Goal: Navigation & Orientation: Find specific page/section

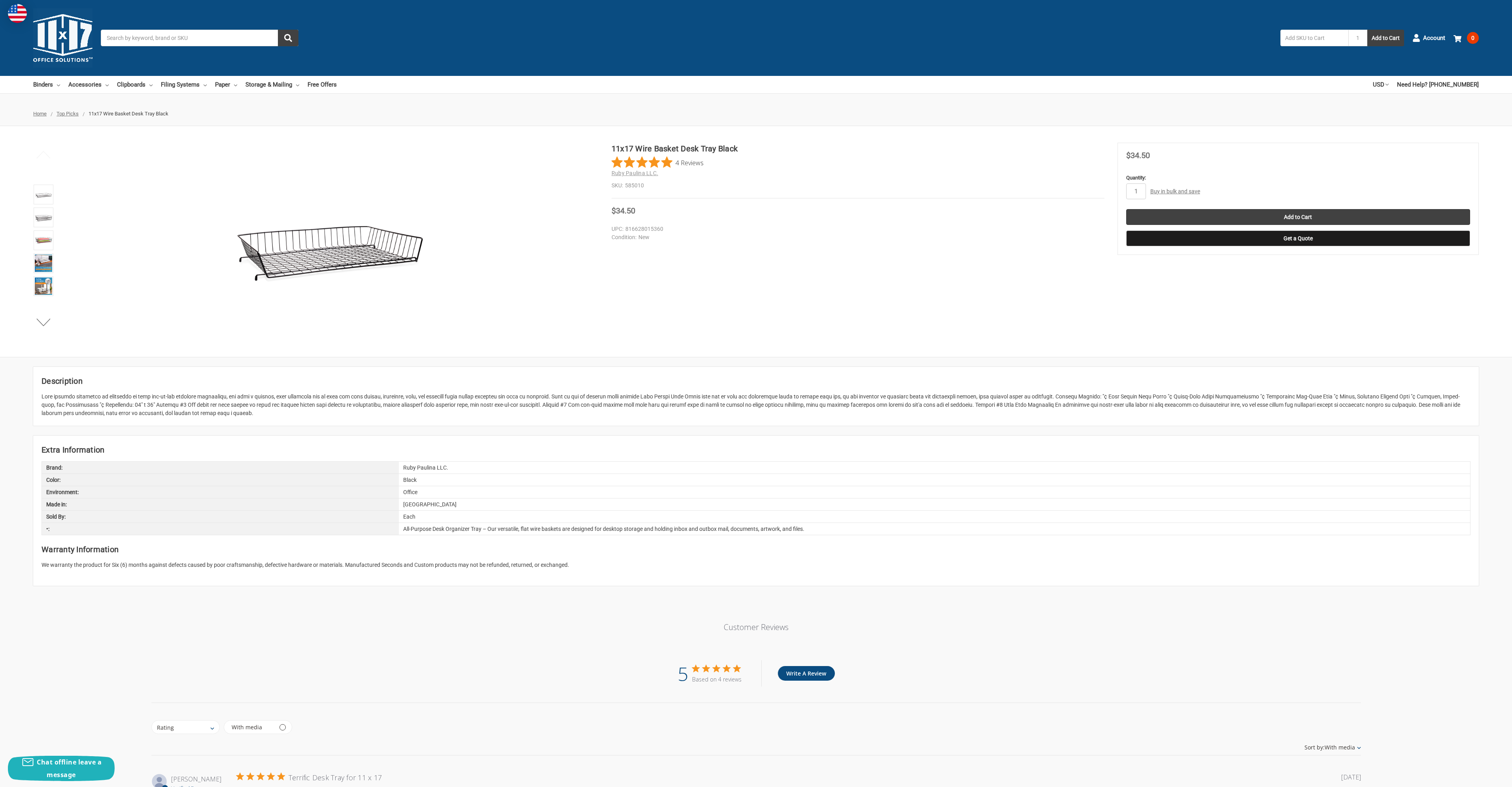
click at [65, 115] on span "Top Picks" at bounding box center [67, 113] width 22 height 6
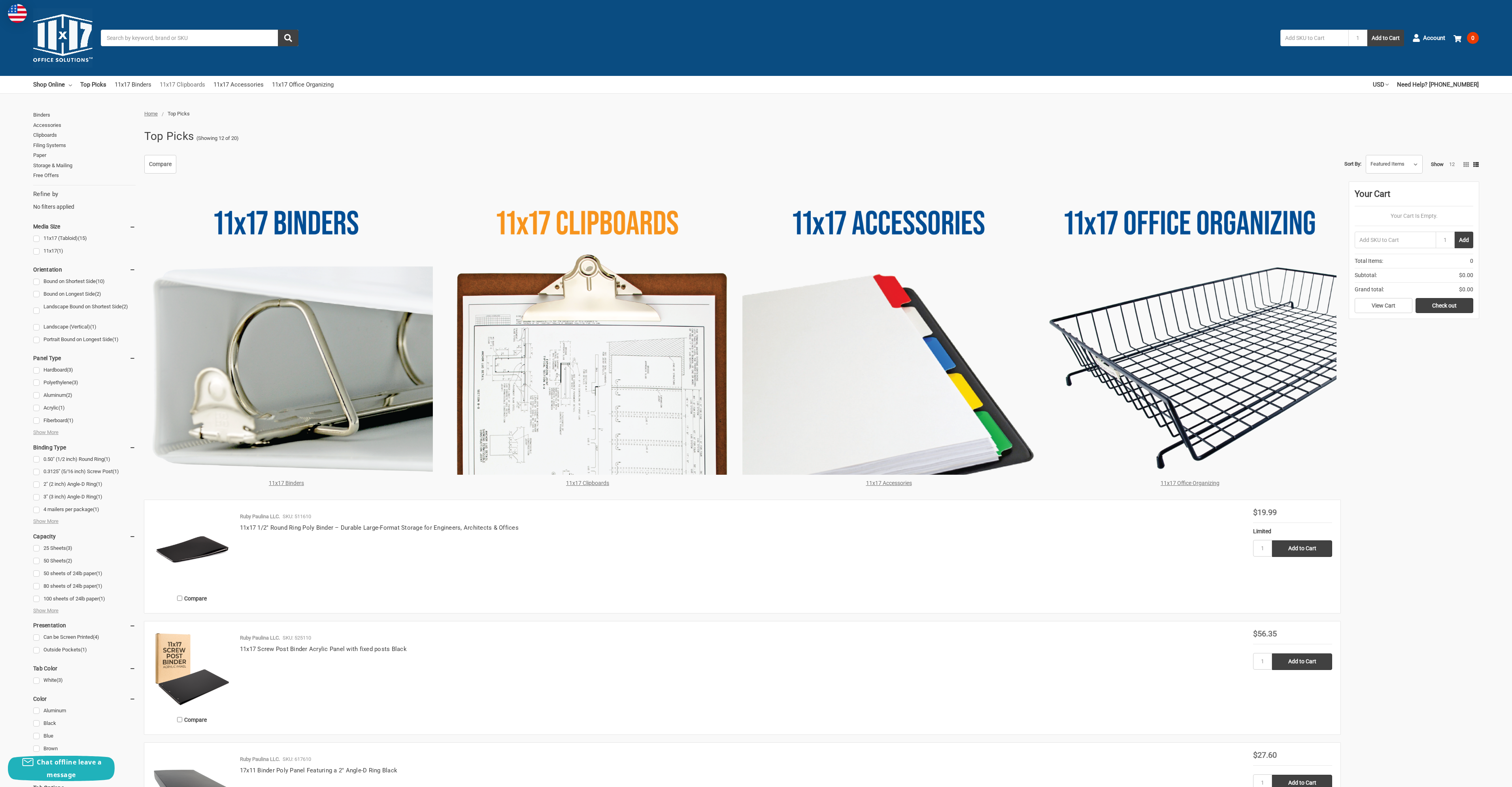
click at [184, 84] on link "11x17 Clipboards" at bounding box center [182, 85] width 45 height 17
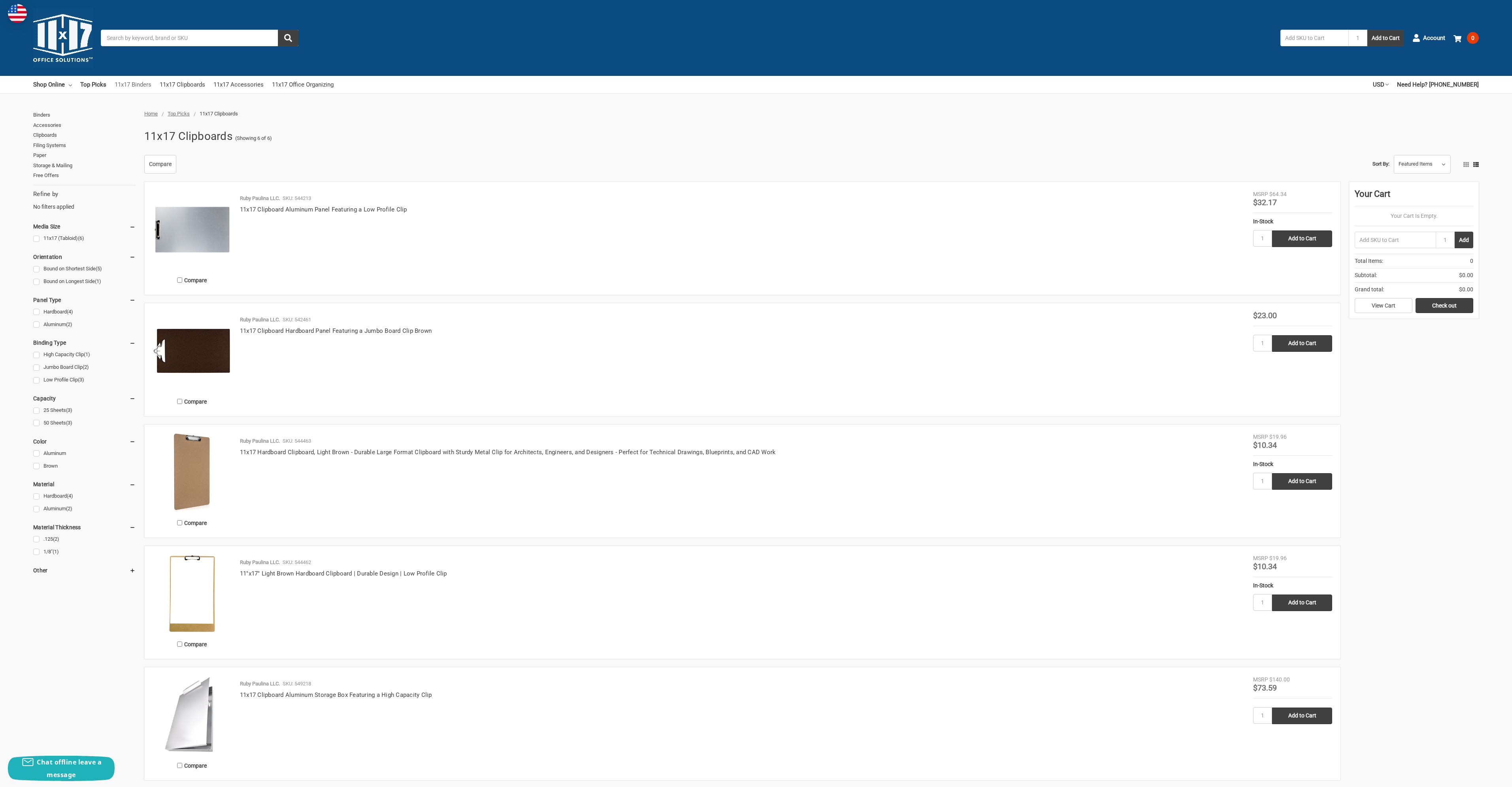
click at [138, 83] on link "11x17 Binders" at bounding box center [133, 85] width 37 height 17
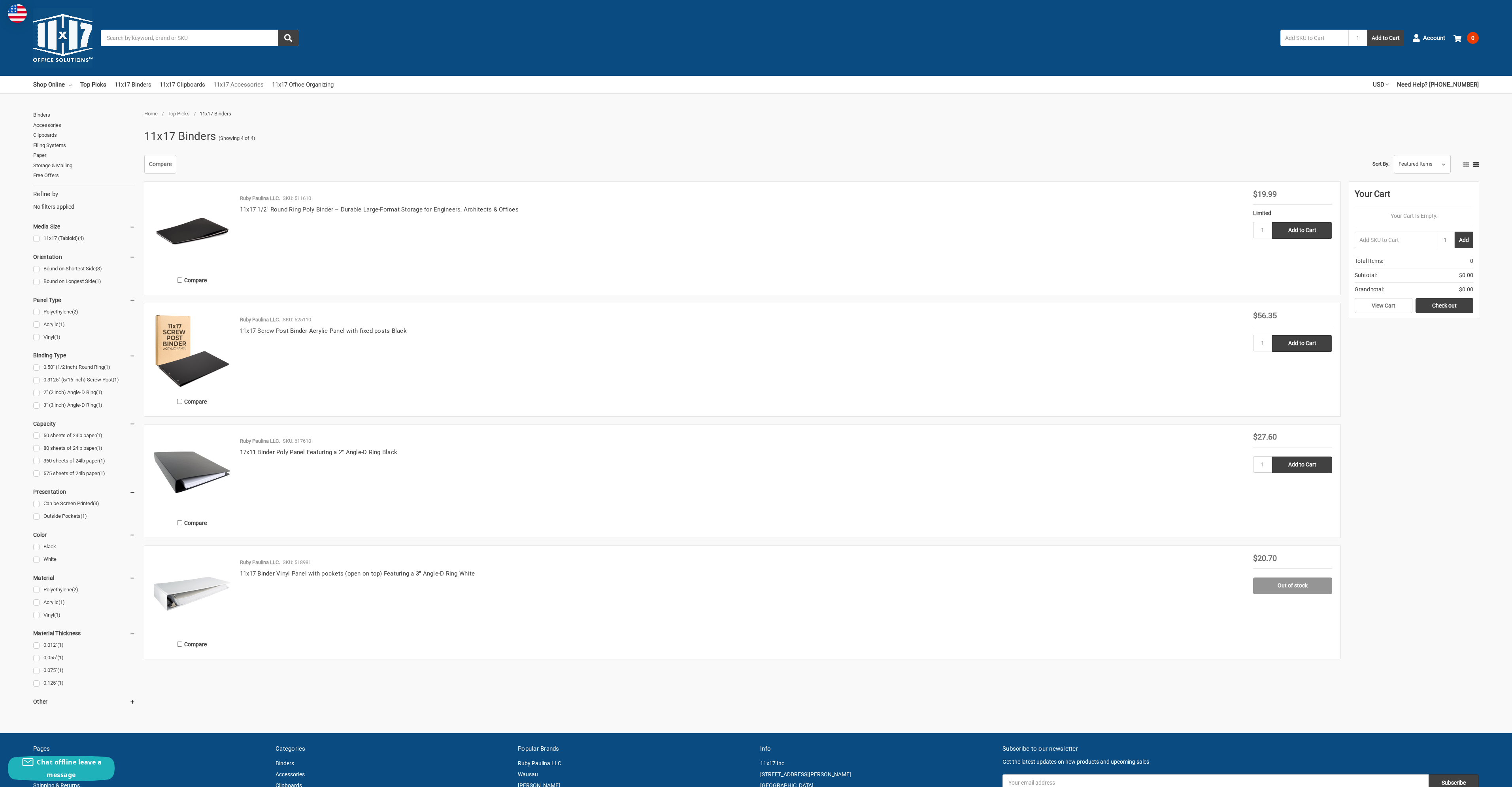
click at [235, 87] on link "11x17 Accessories" at bounding box center [238, 85] width 50 height 17
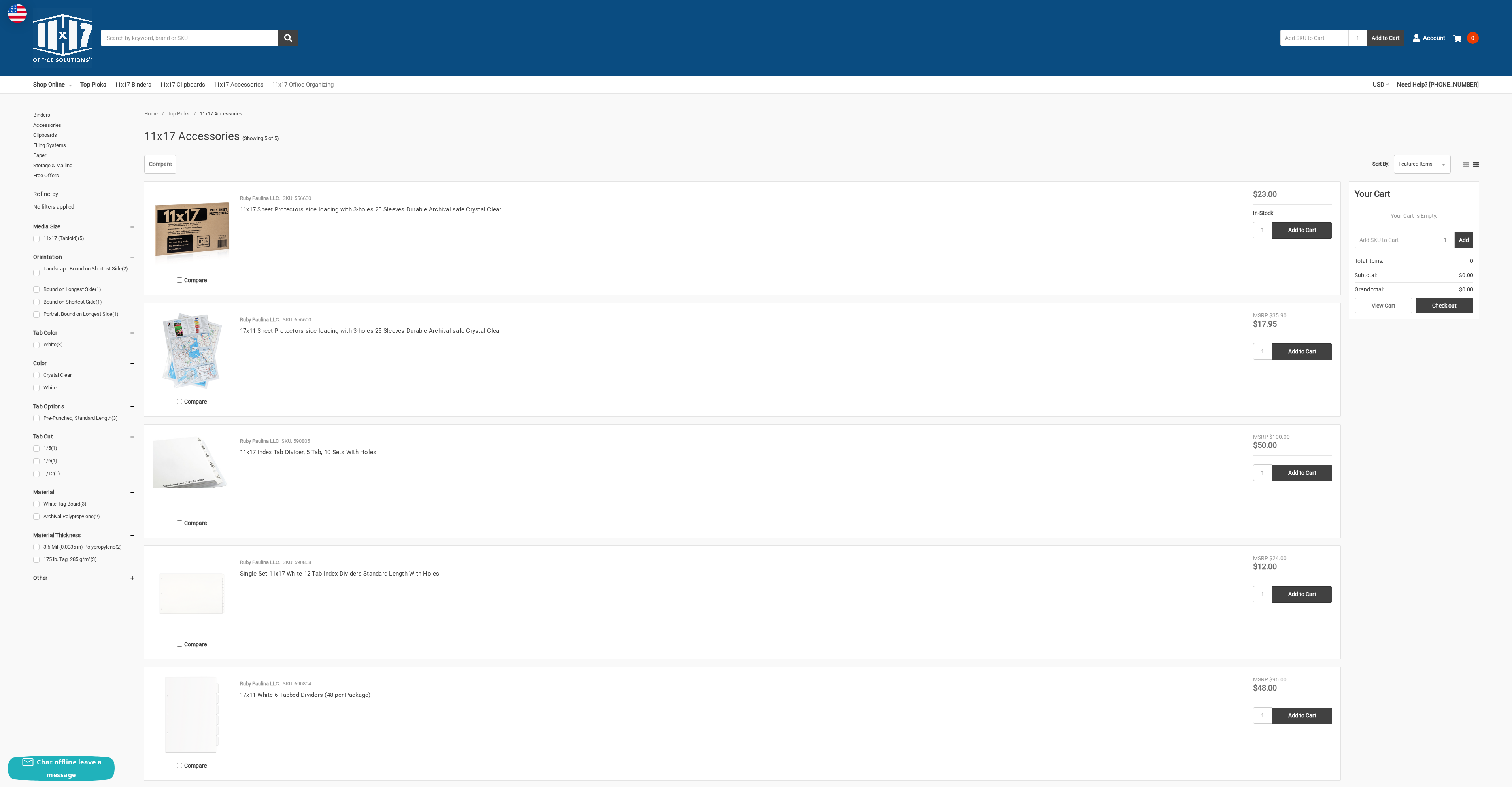
click at [304, 85] on link "11x17 Office Organizing" at bounding box center [303, 85] width 61 height 17
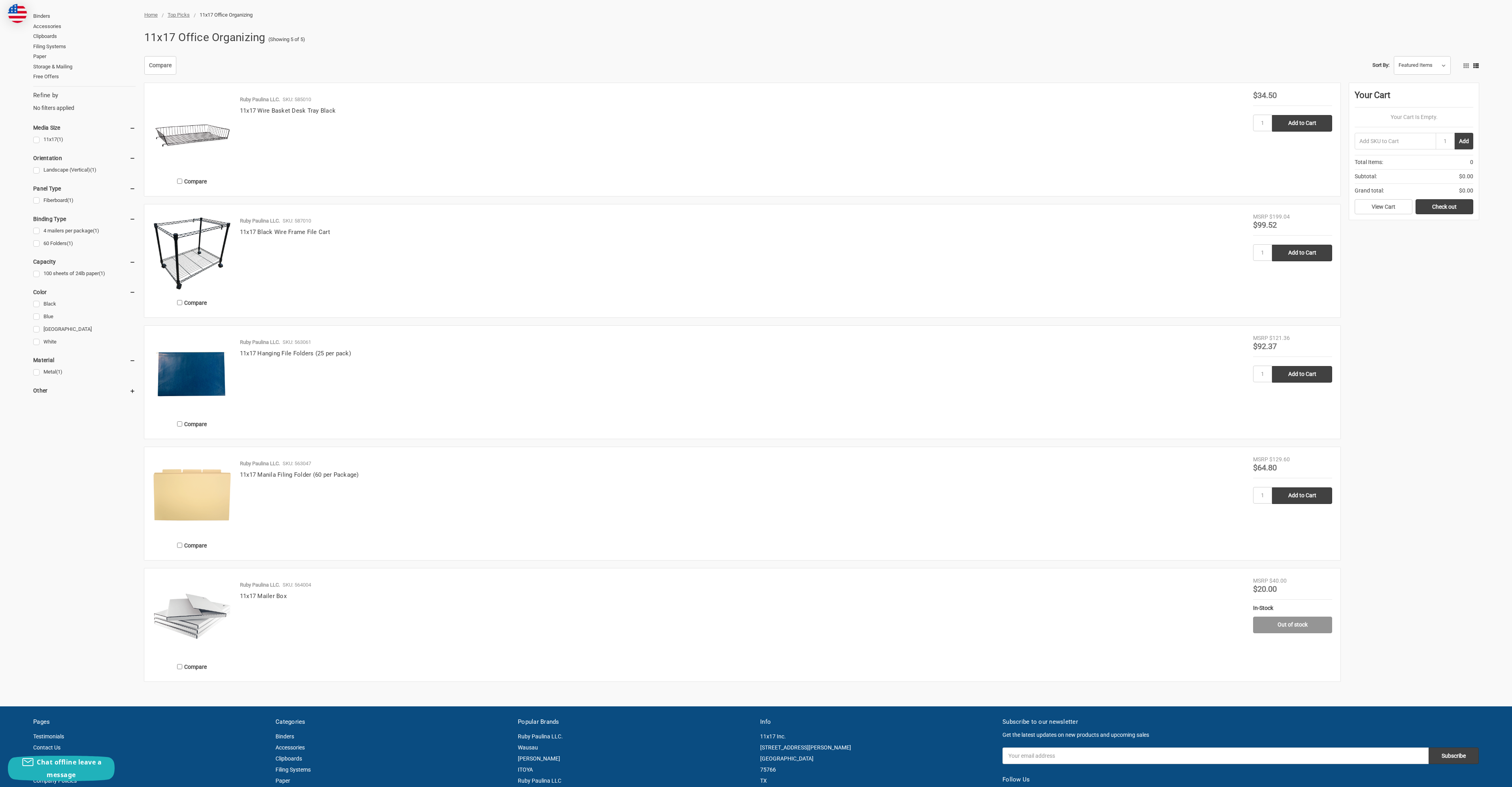
scroll to position [118, 0]
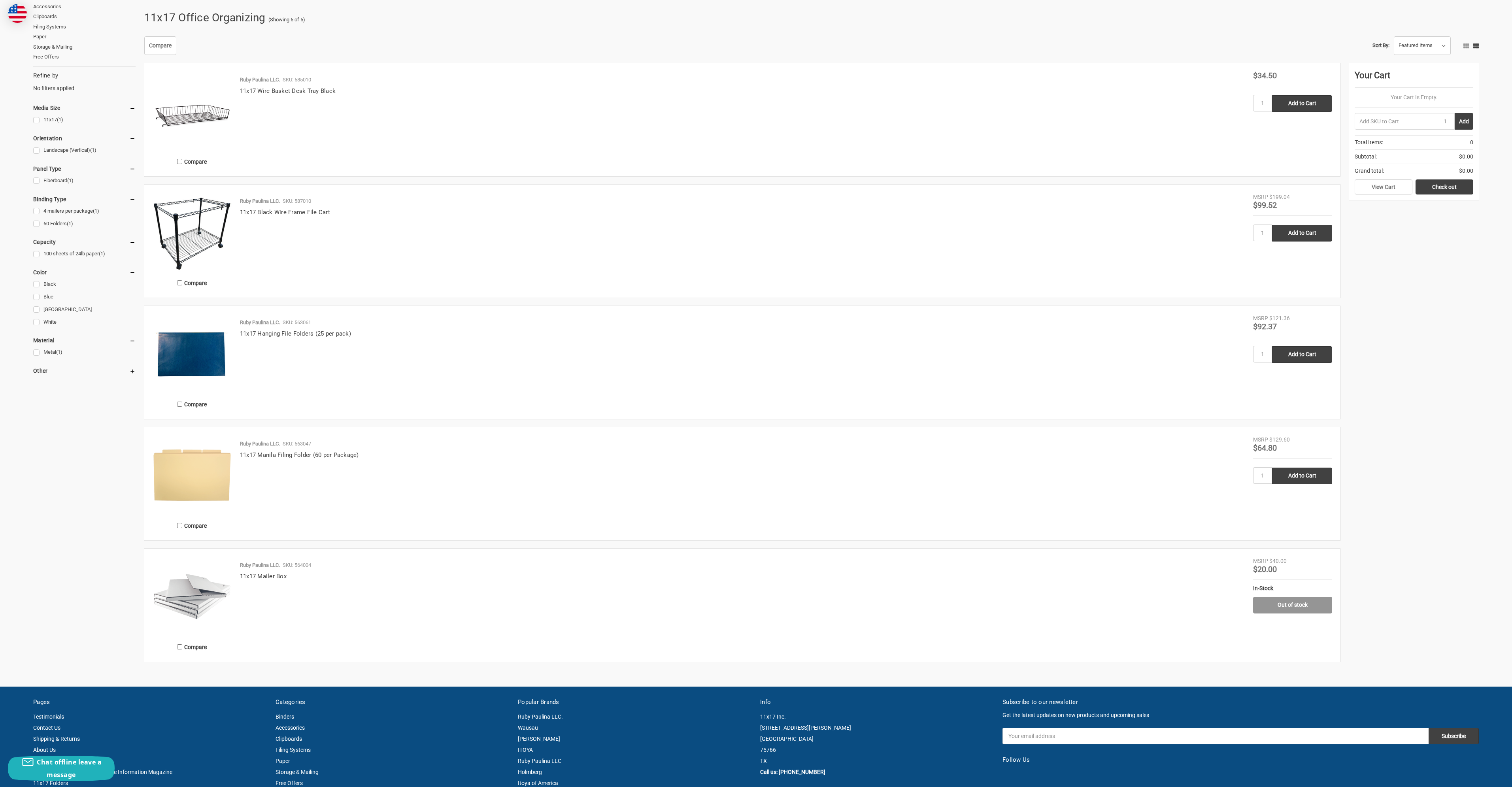
click at [200, 351] on img at bounding box center [191, 353] width 79 height 79
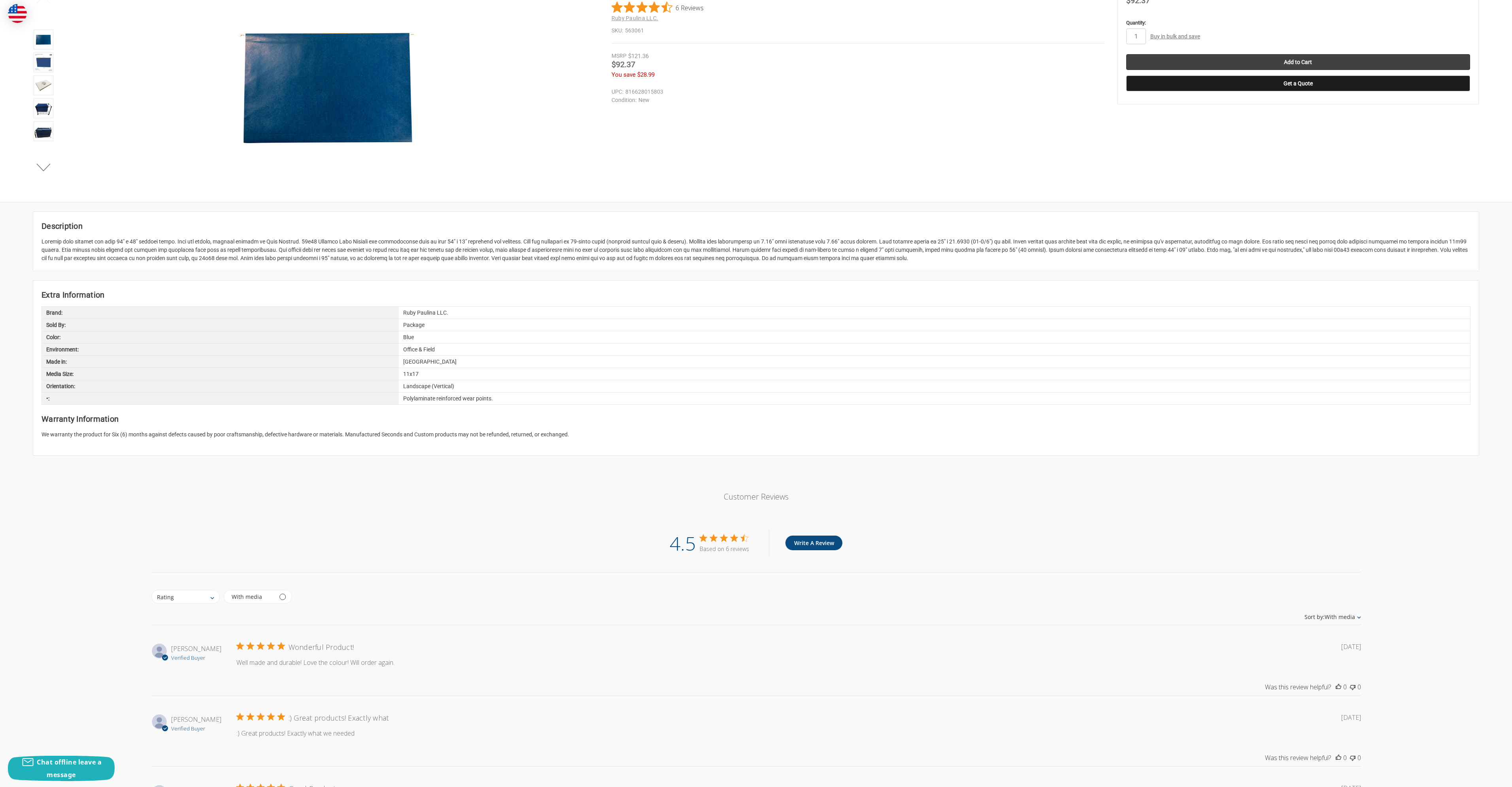
scroll to position [198, 0]
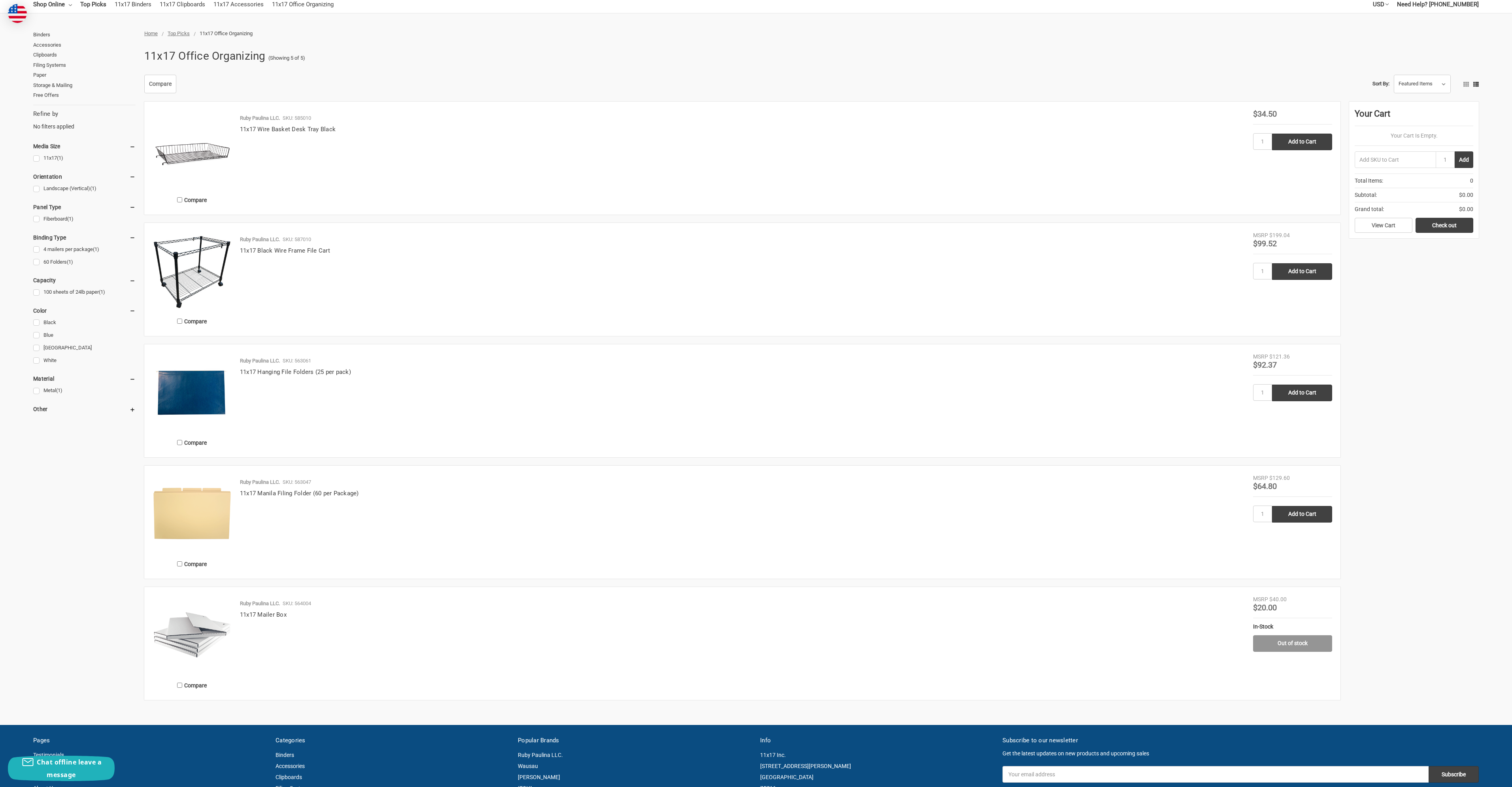
scroll to position [79, 0]
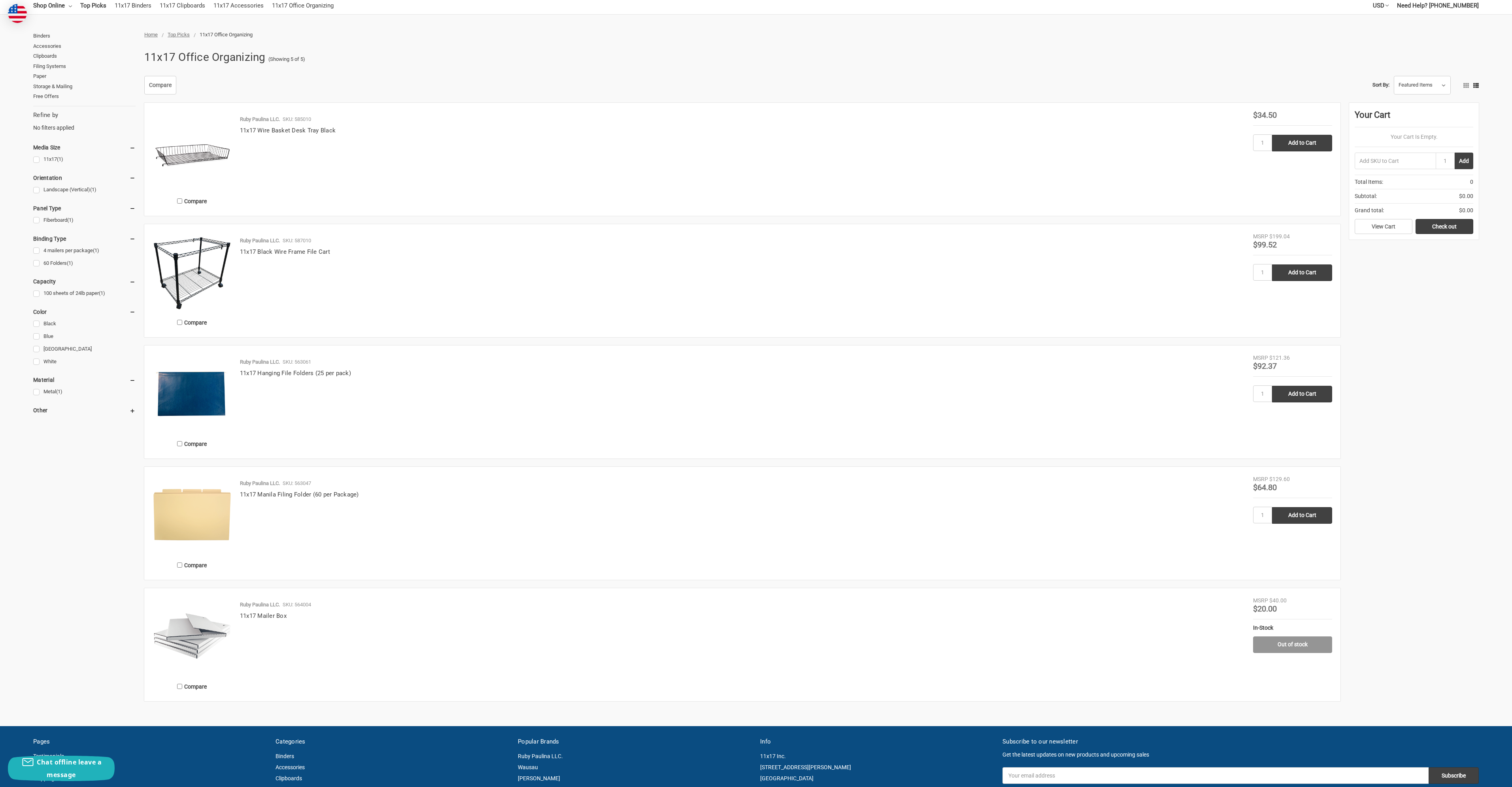
click at [225, 271] on img at bounding box center [191, 272] width 79 height 79
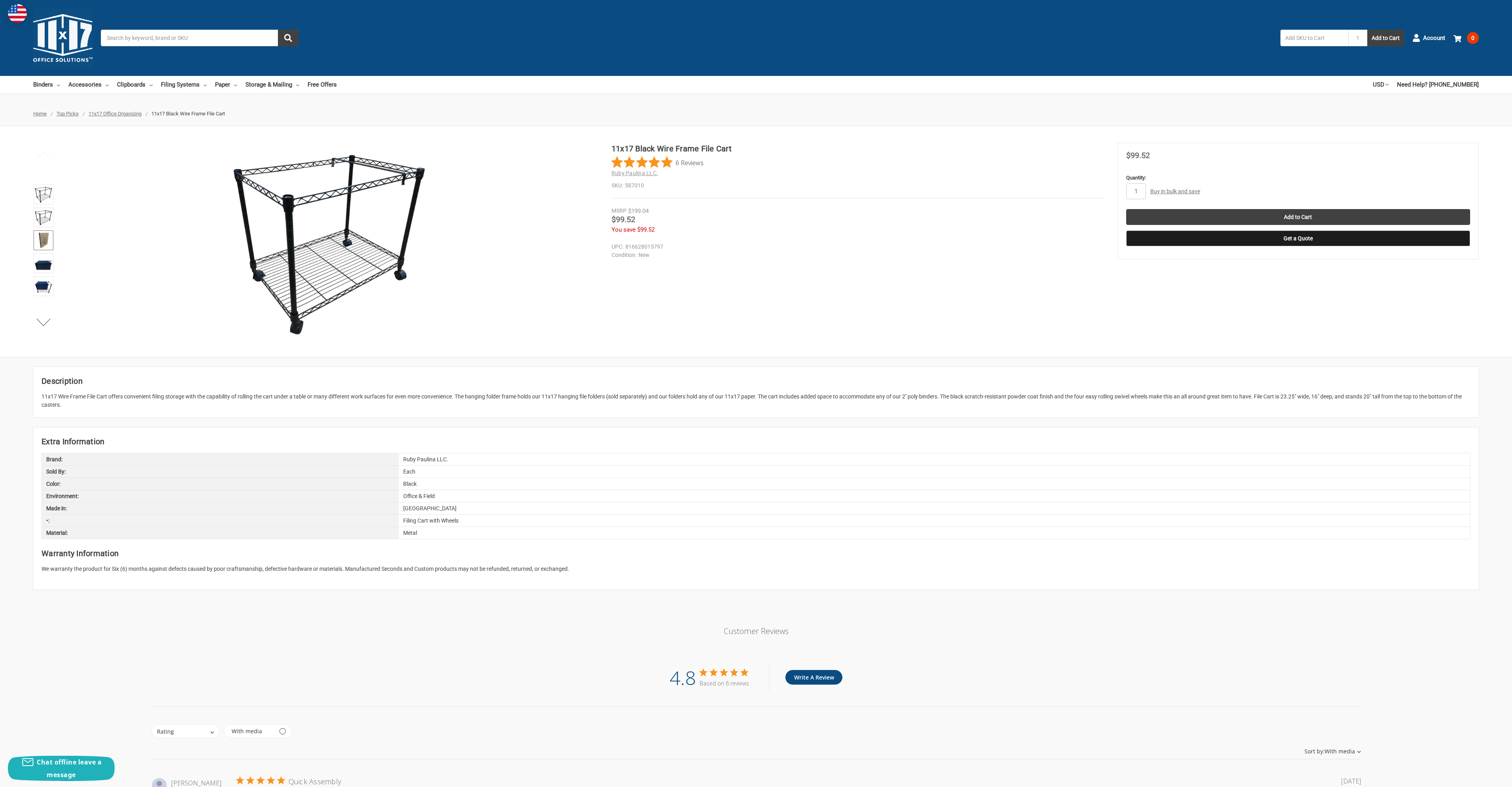
click at [44, 244] on img at bounding box center [43, 240] width 17 height 17
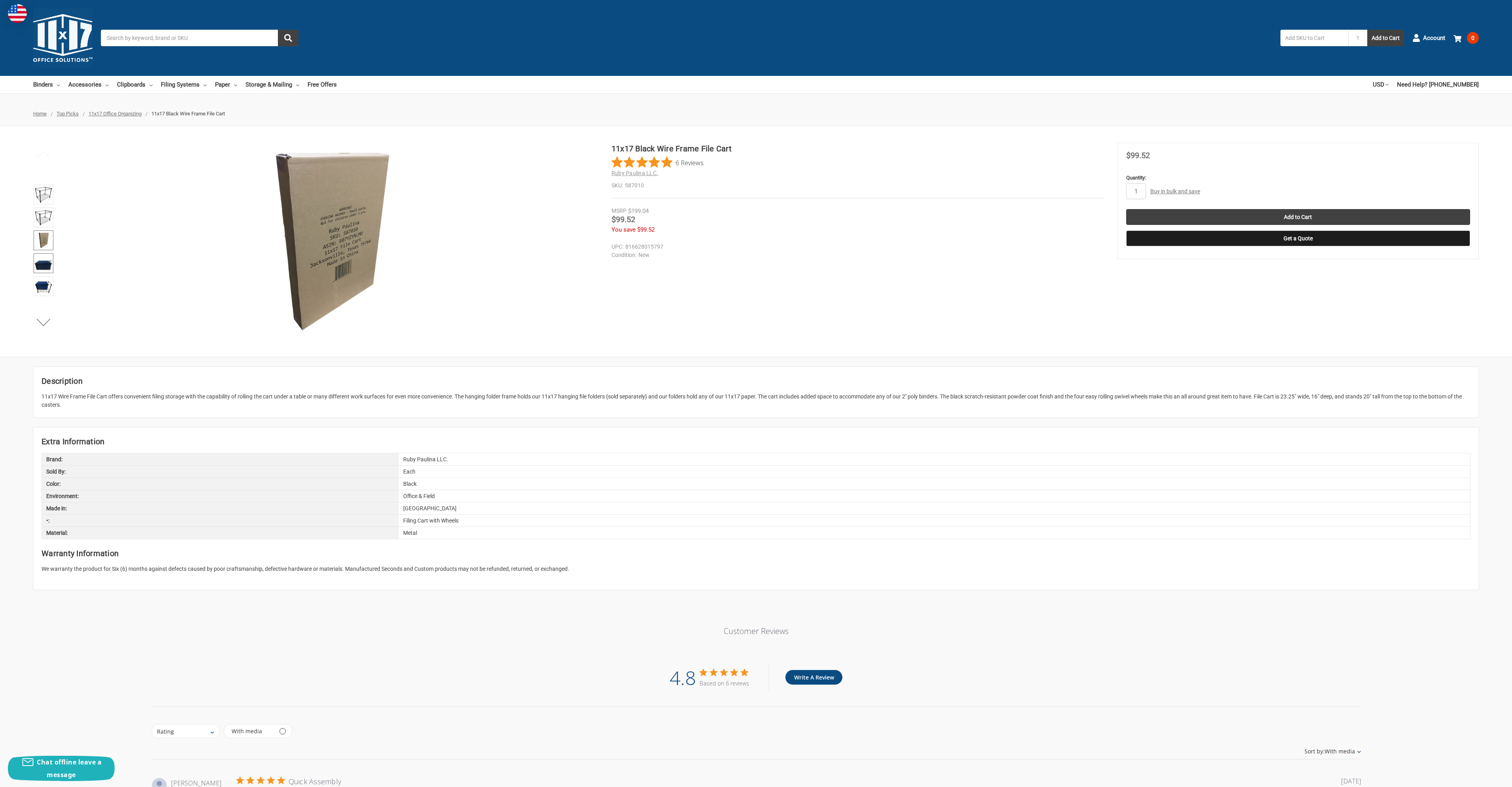
click at [42, 257] on img at bounding box center [43, 263] width 17 height 17
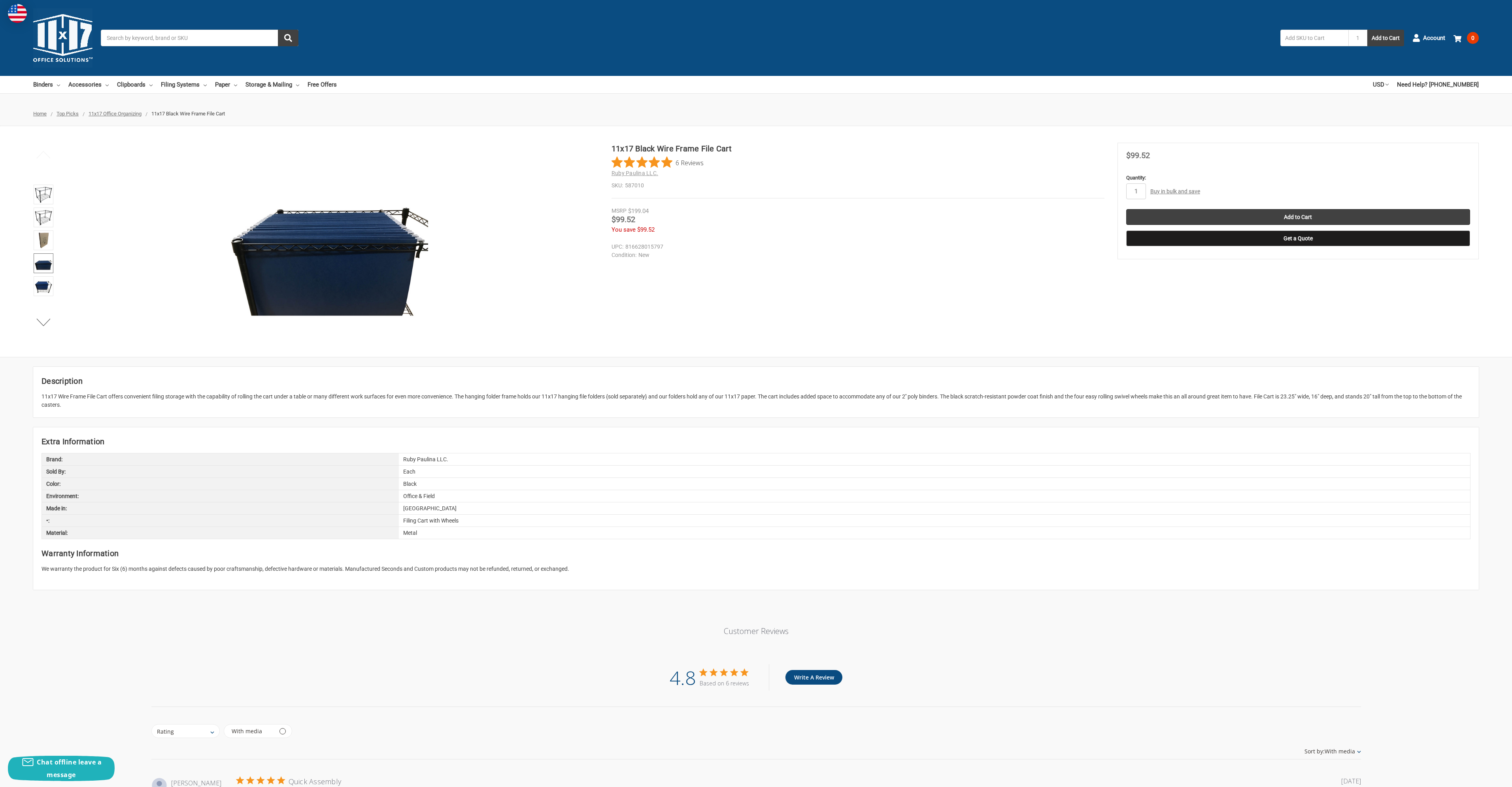
click at [38, 273] on link at bounding box center [43, 263] width 20 height 20
click at [49, 296] on li at bounding box center [44, 288] width 24 height 23
click at [48, 292] on img at bounding box center [43, 286] width 17 height 17
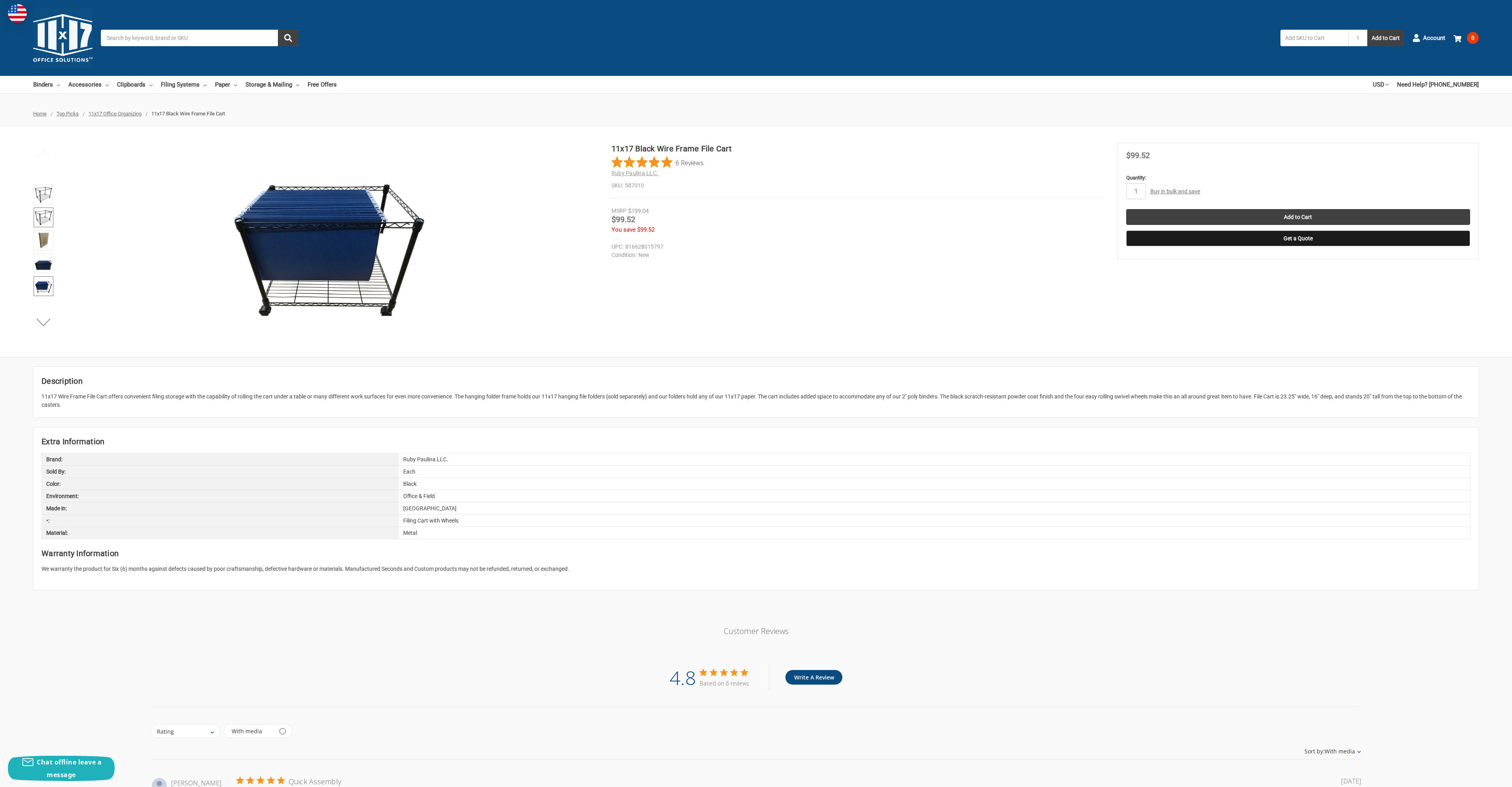
click at [44, 215] on img at bounding box center [43, 217] width 17 height 17
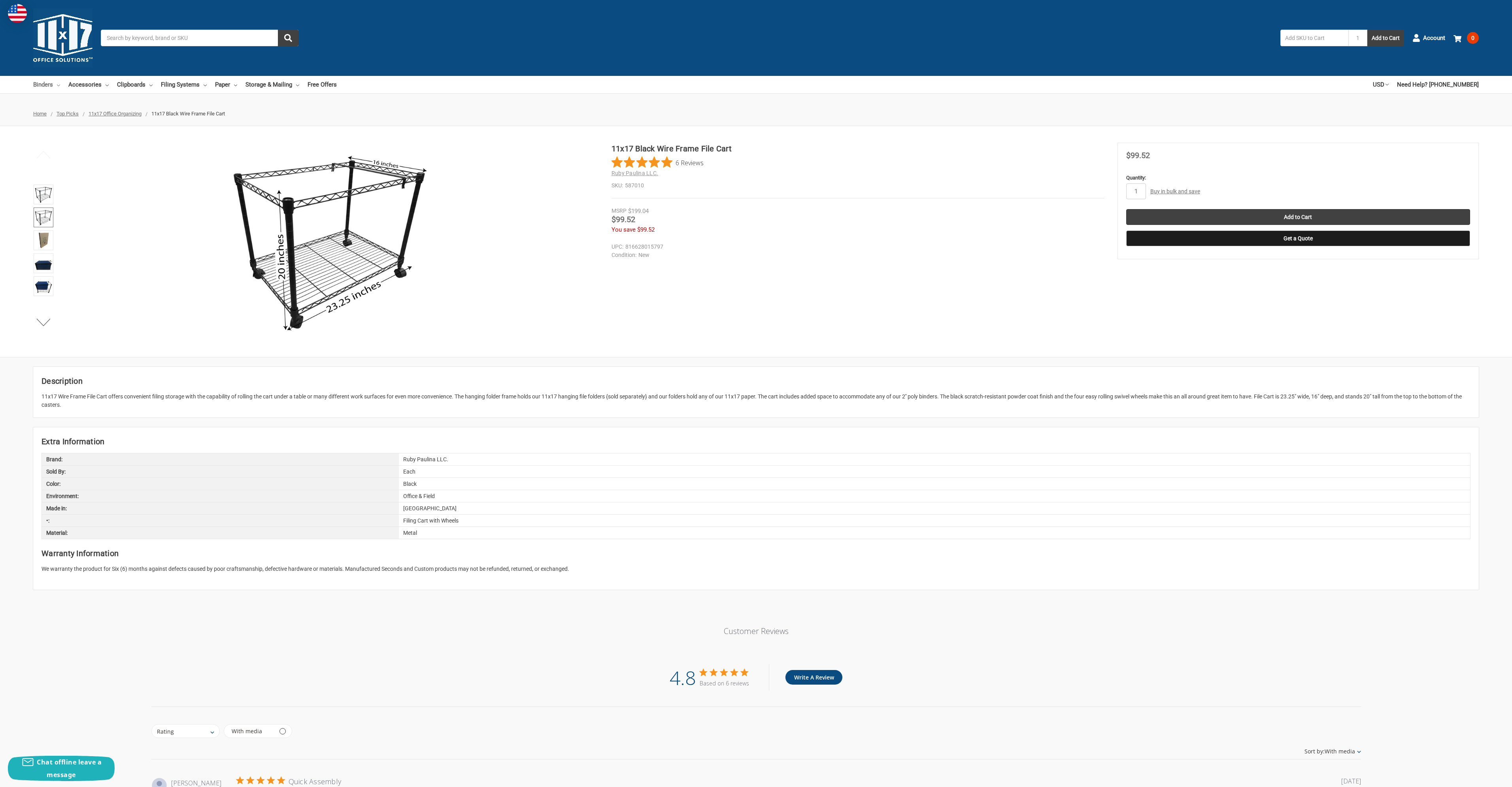
click at [56, 86] on link "Binders" at bounding box center [47, 85] width 27 height 17
click at [102, 86] on link "Accessories" at bounding box center [88, 85] width 40 height 17
click at [42, 267] on img at bounding box center [43, 263] width 17 height 17
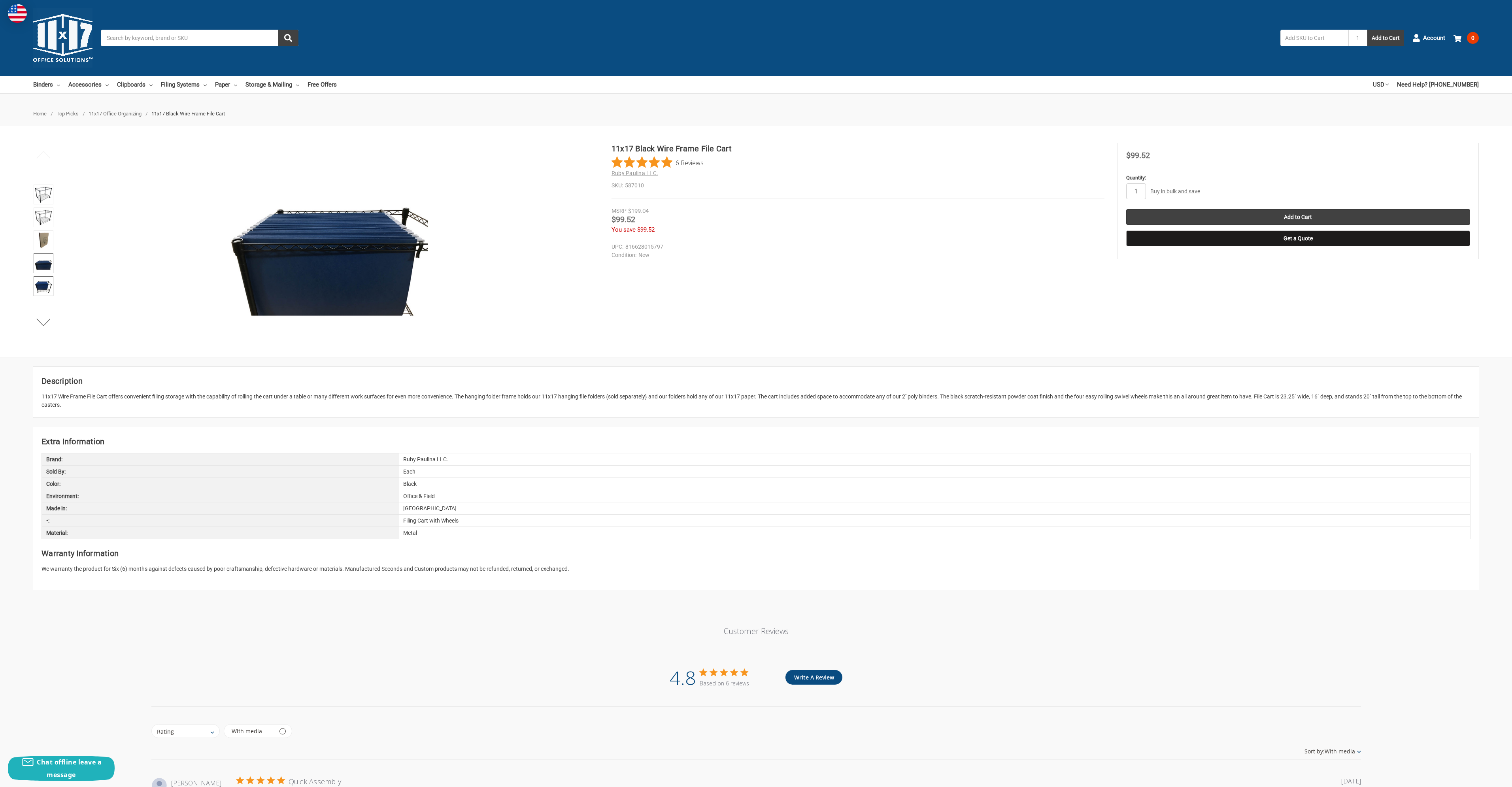
click at [47, 291] on img at bounding box center [43, 286] width 17 height 17
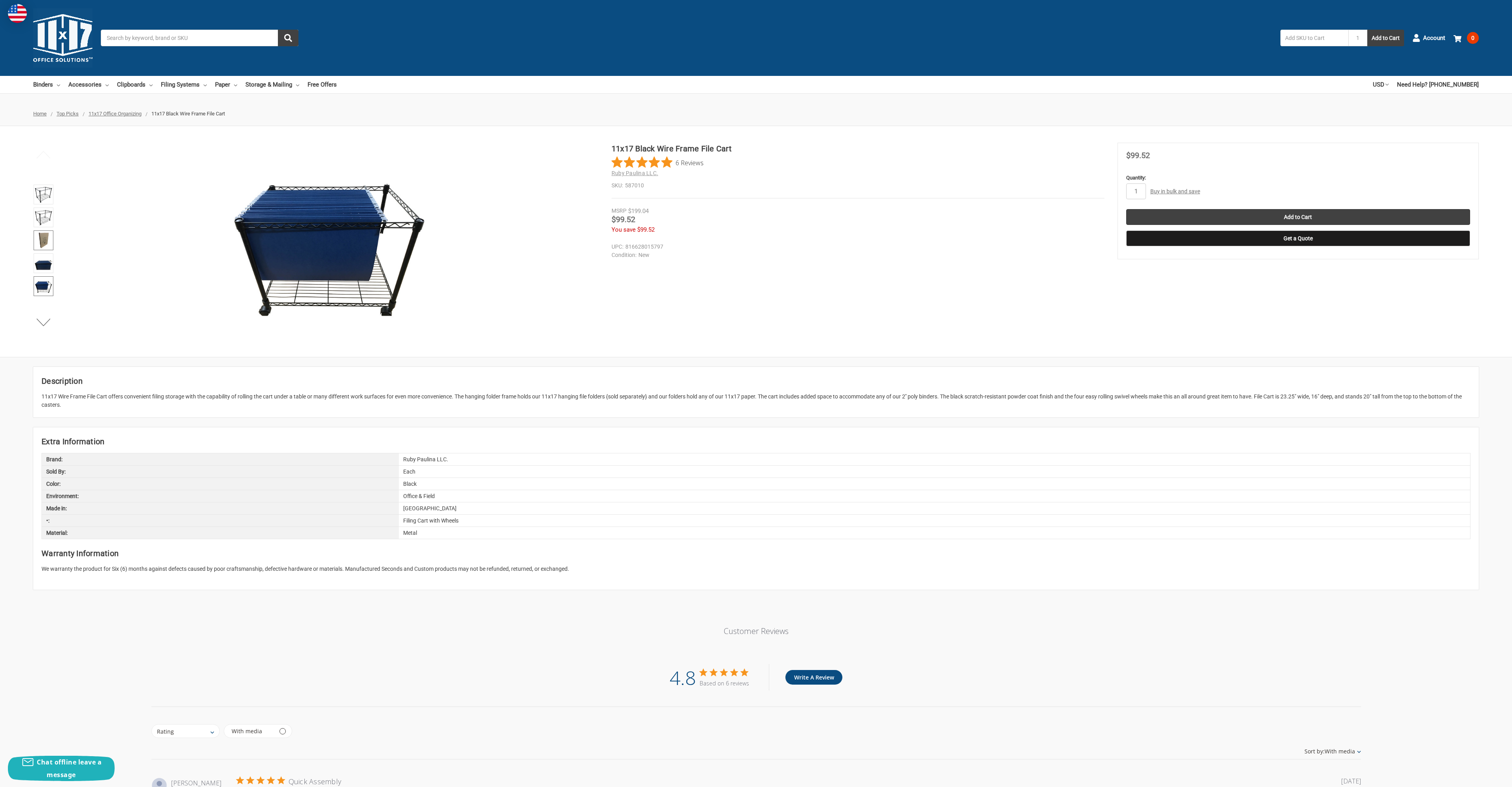
click at [46, 241] on img at bounding box center [43, 240] width 17 height 17
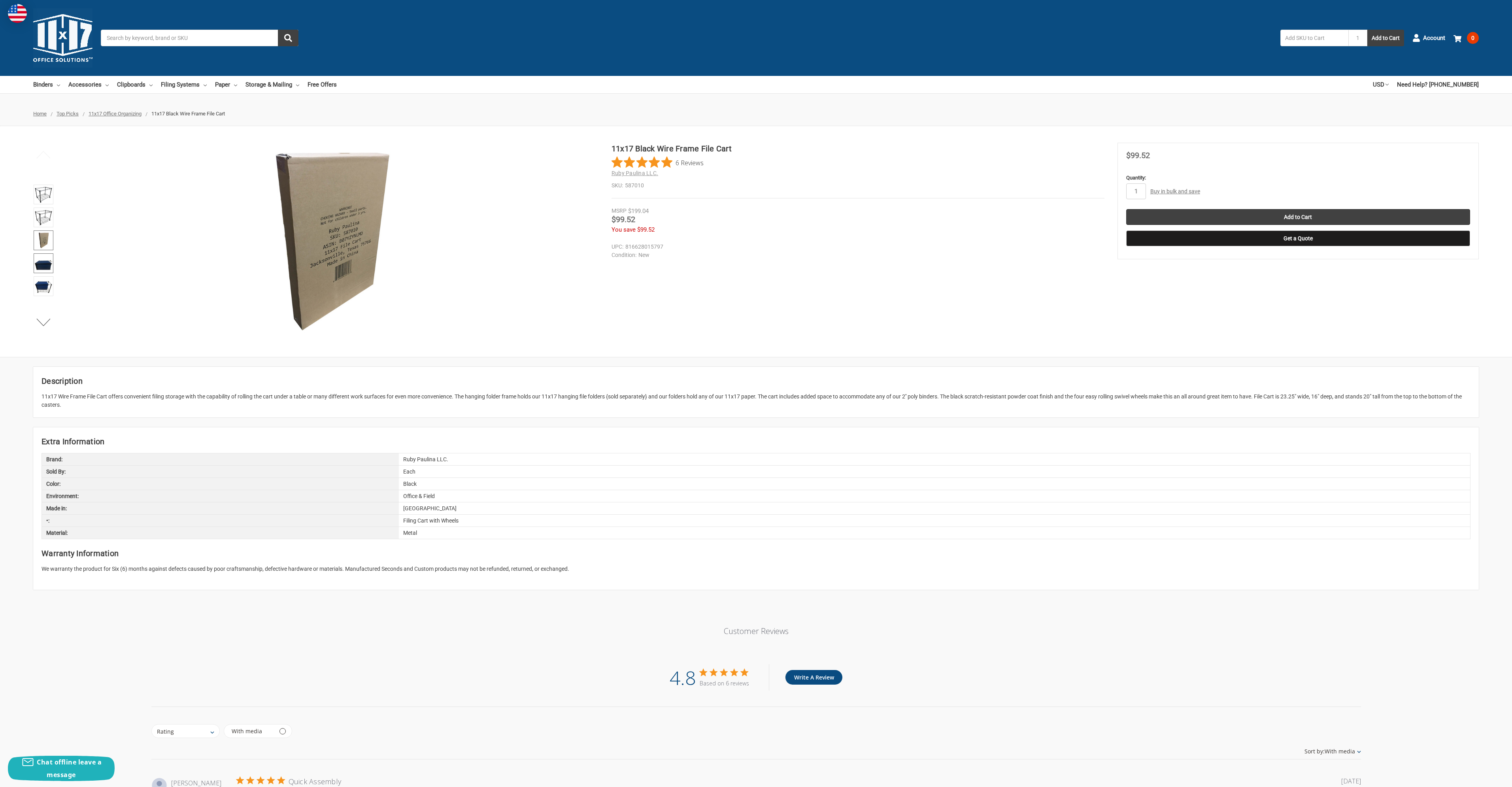
click at [46, 261] on img at bounding box center [43, 263] width 17 height 17
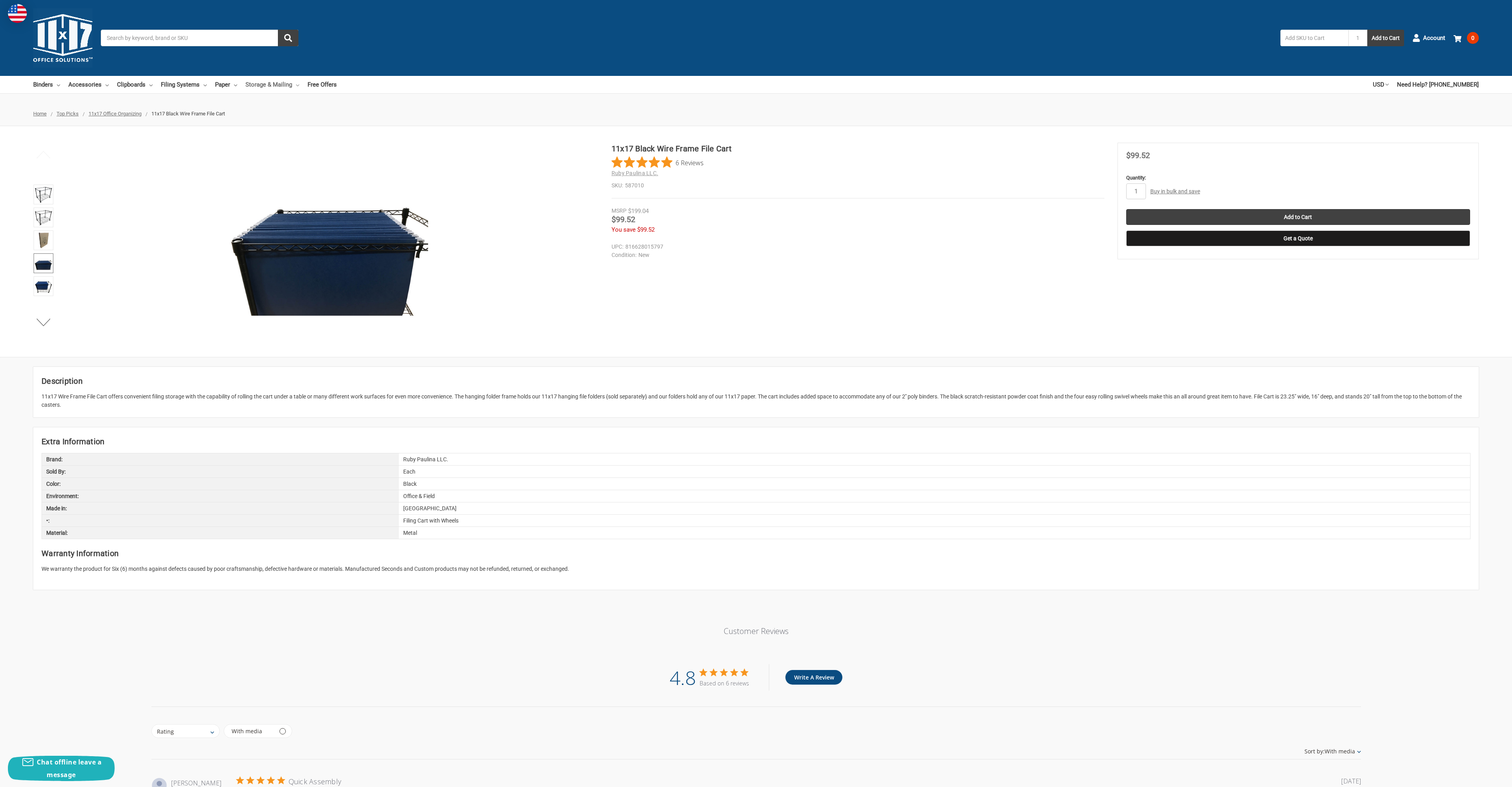
click at [263, 82] on link "Storage & Mailing" at bounding box center [272, 85] width 54 height 17
click at [219, 85] on link "Paper" at bounding box center [226, 85] width 22 height 17
click at [240, 120] on link "11x17 (Tabloid)" at bounding box center [268, 122] width 106 height 13
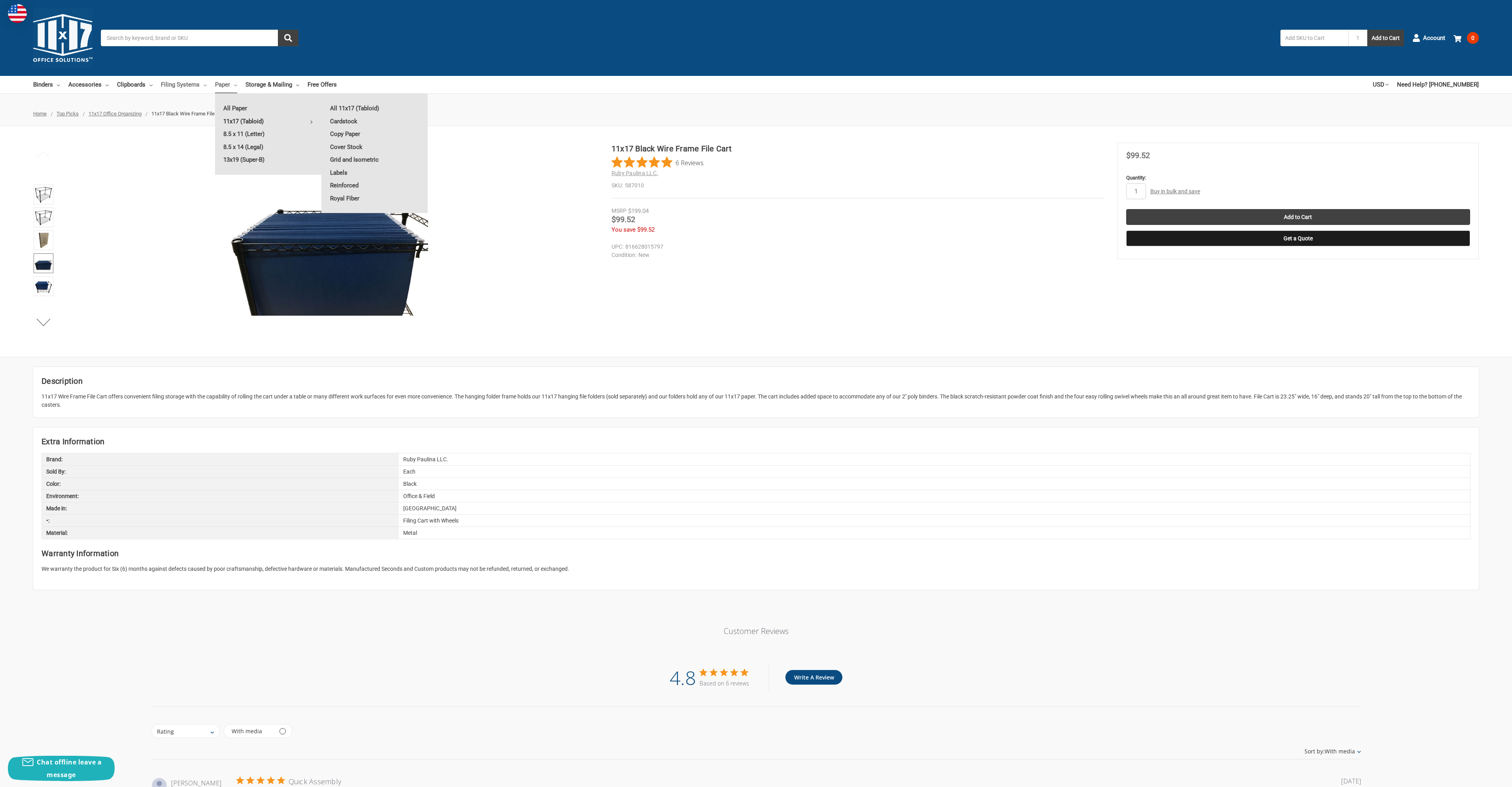
click at [183, 82] on link "Filing Systems" at bounding box center [184, 85] width 46 height 17
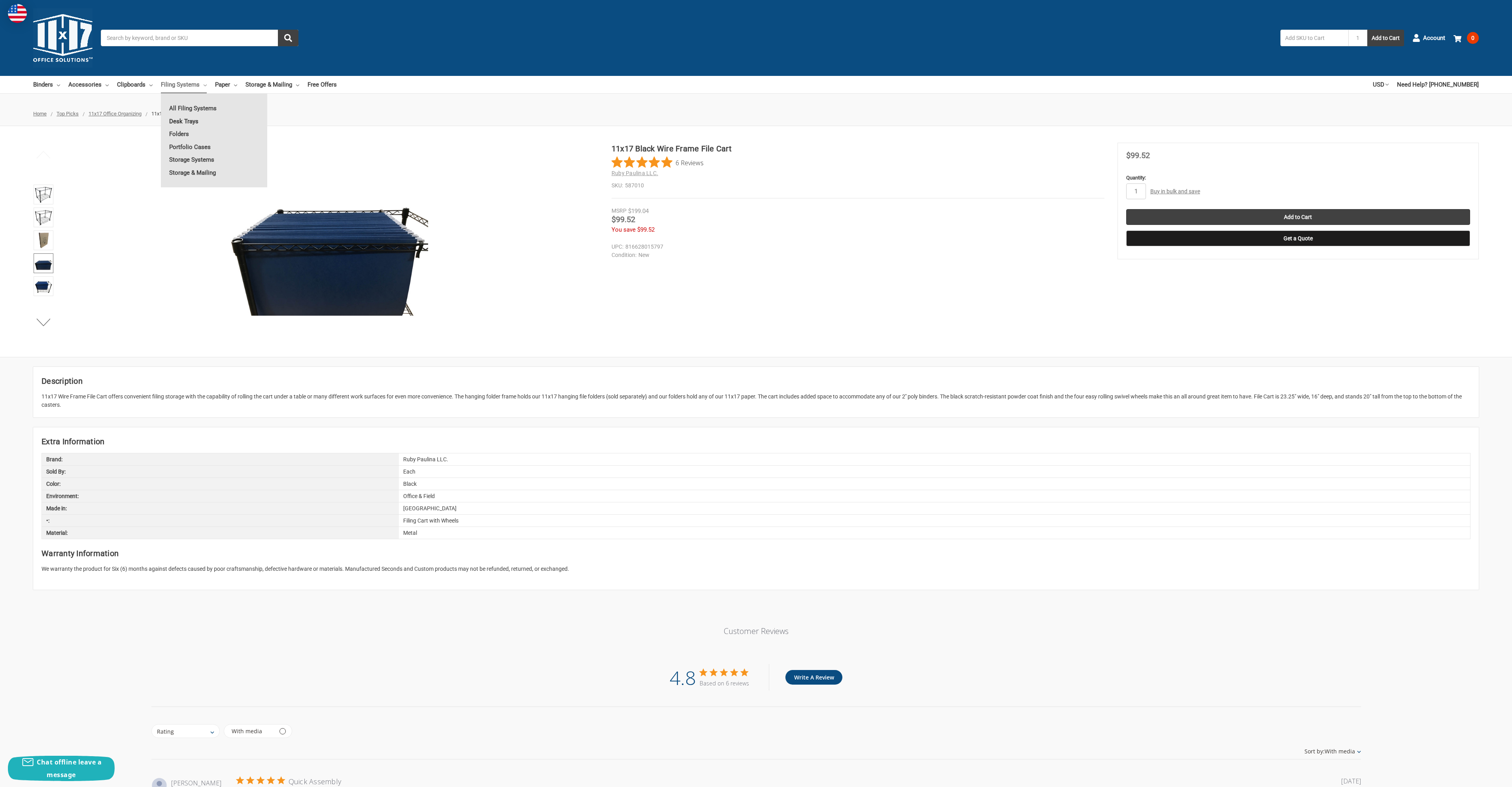
click at [191, 123] on link "Desk Trays" at bounding box center [214, 122] width 106 height 13
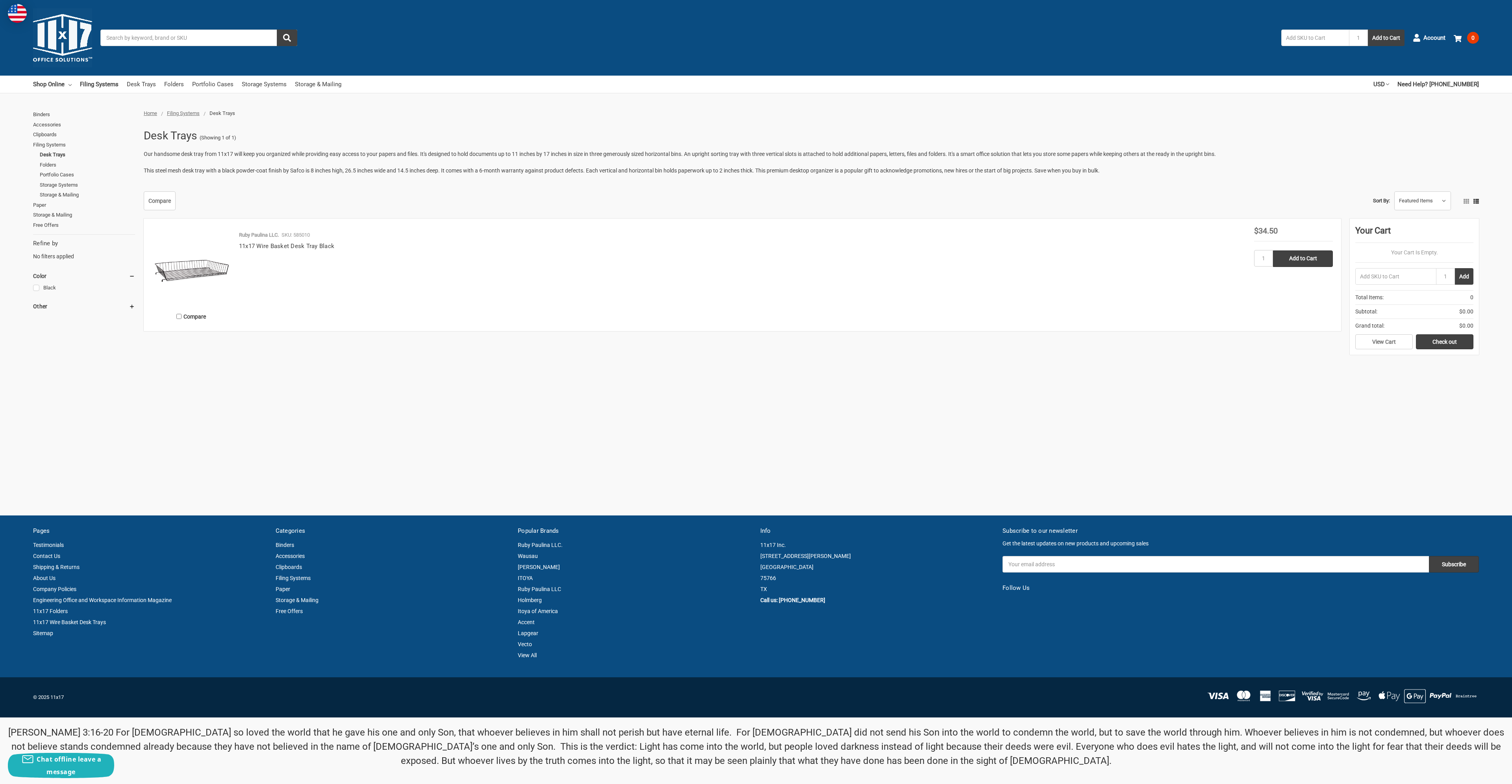
click at [204, 265] on img at bounding box center [191, 266] width 78 height 78
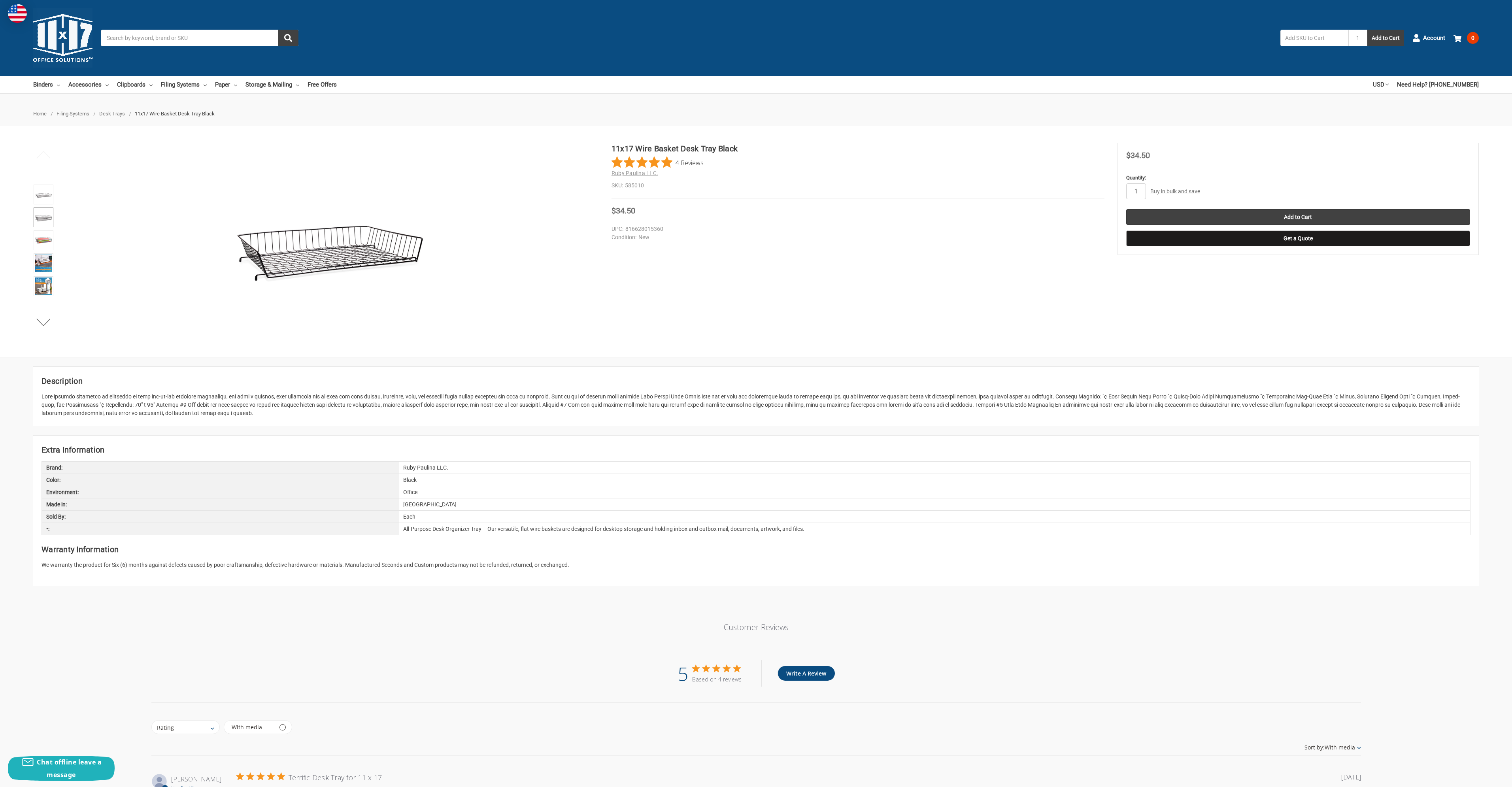
click at [45, 220] on img at bounding box center [43, 217] width 17 height 17
click at [39, 244] on img at bounding box center [43, 240] width 17 height 17
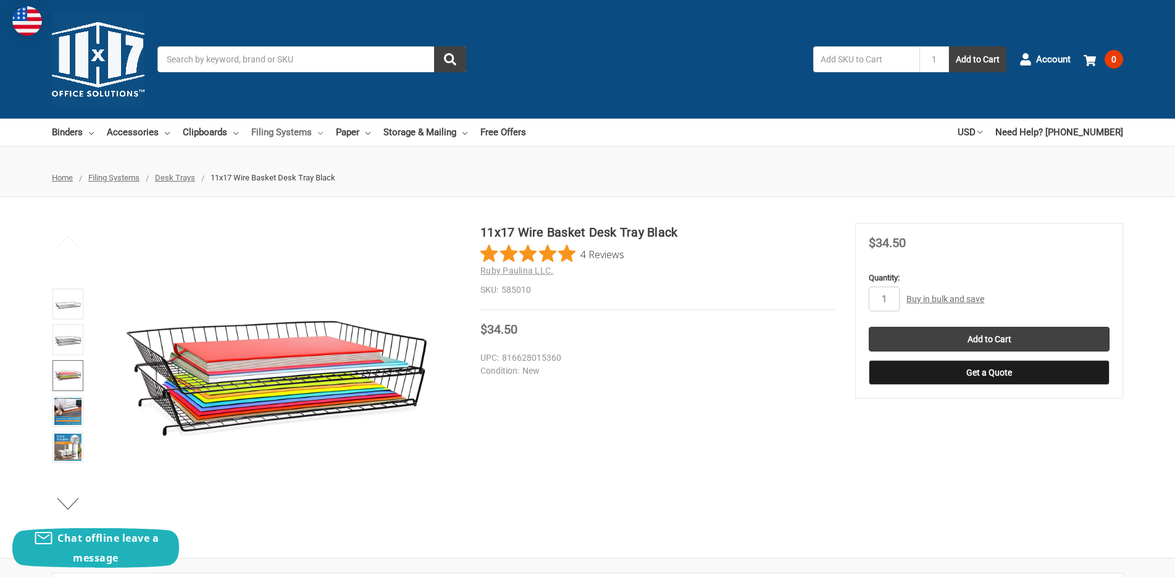
click at [272, 135] on link "Filing Systems" at bounding box center [287, 132] width 72 height 27
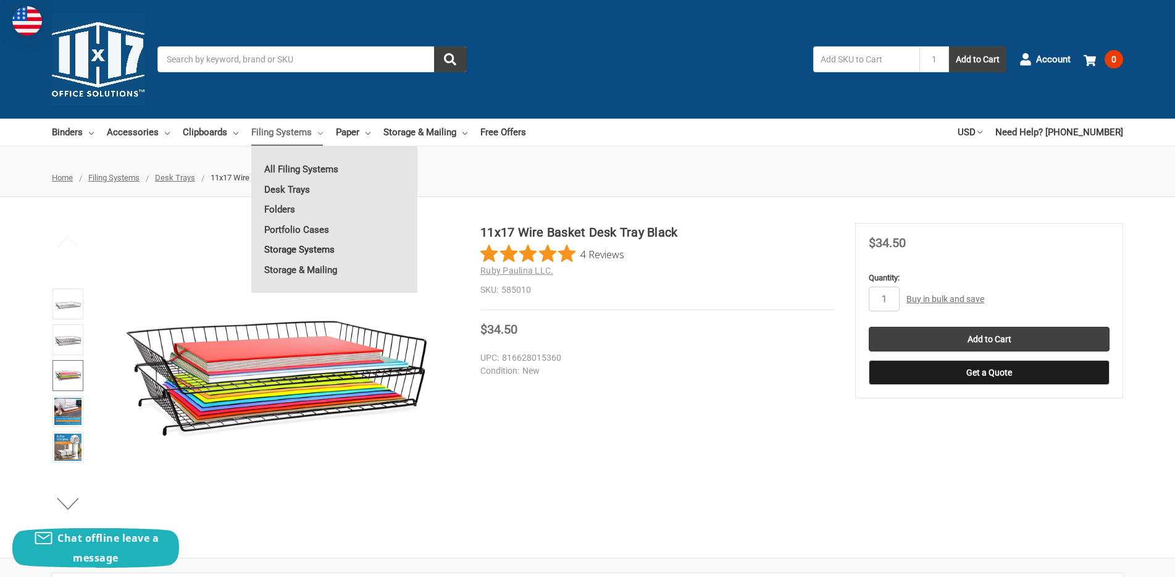
click at [293, 246] on link "Storage Systems" at bounding box center [334, 250] width 166 height 20
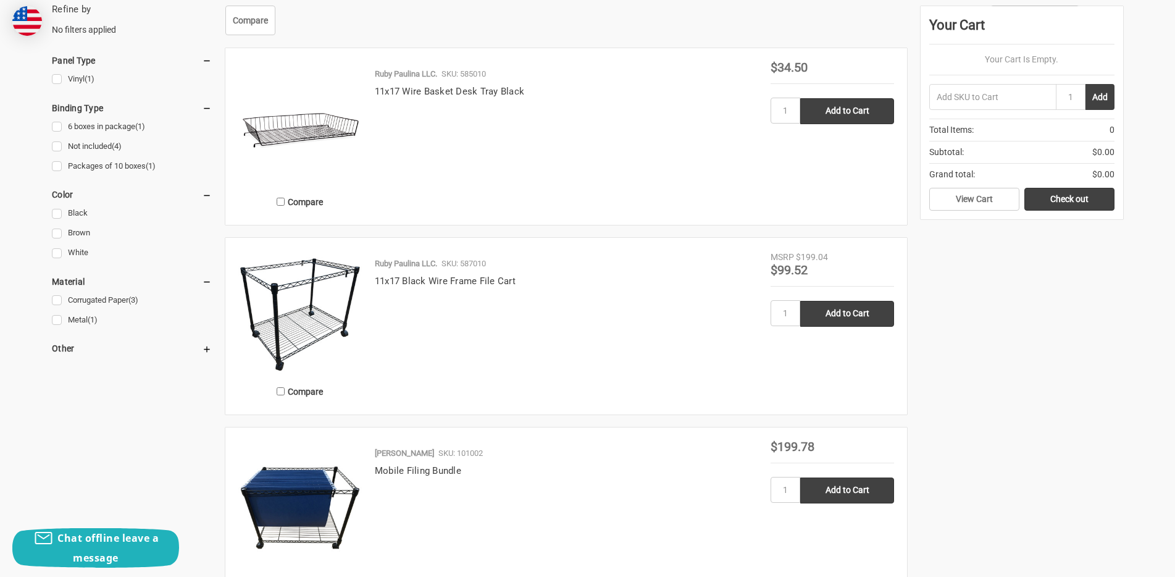
scroll to position [370, 0]
